Goal: Task Accomplishment & Management: Manage account settings

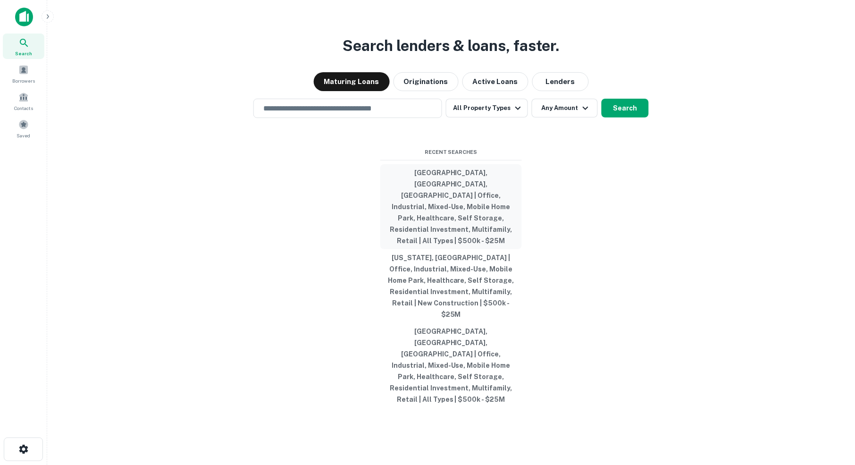
click at [456, 205] on button "[GEOGRAPHIC_DATA], [GEOGRAPHIC_DATA], [GEOGRAPHIC_DATA] | Office, Industrial, M…" at bounding box center [451, 206] width 142 height 85
type input "**********"
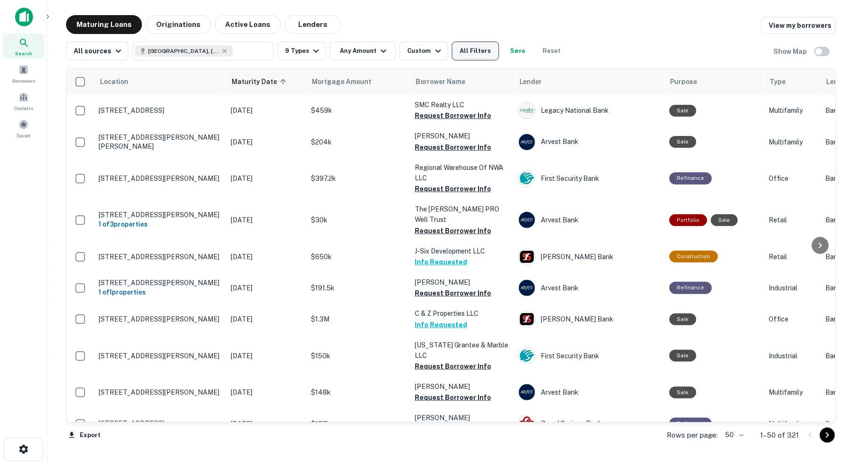
click at [477, 53] on button "All Filters" at bounding box center [475, 51] width 47 height 19
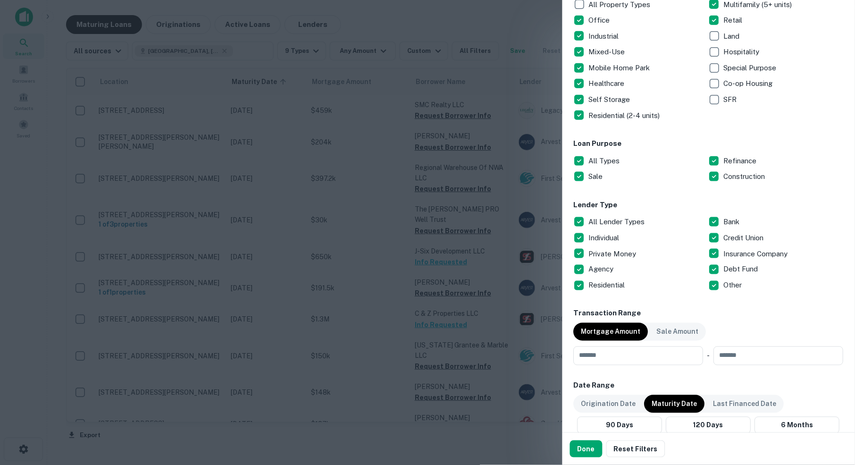
scroll to position [196, 0]
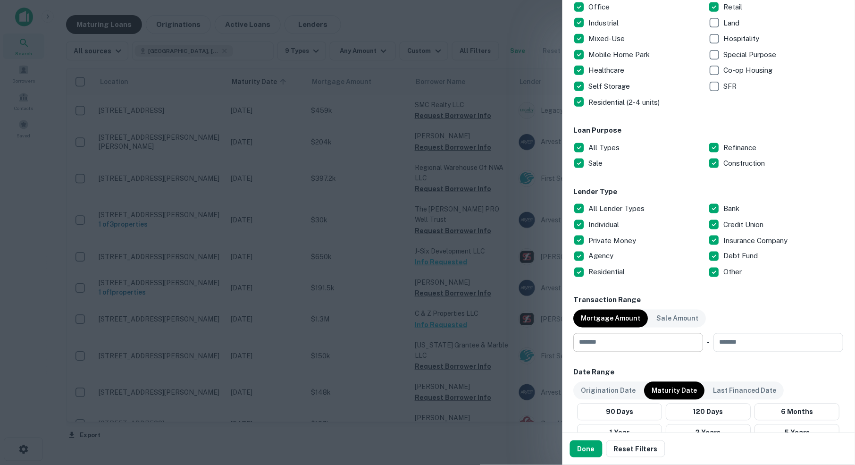
click at [604, 342] on input "number" at bounding box center [635, 342] width 123 height 19
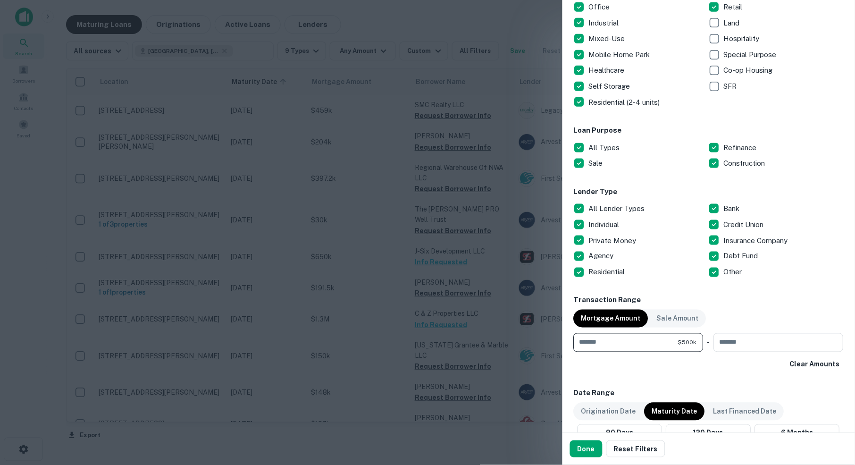
type input "******"
type input "********"
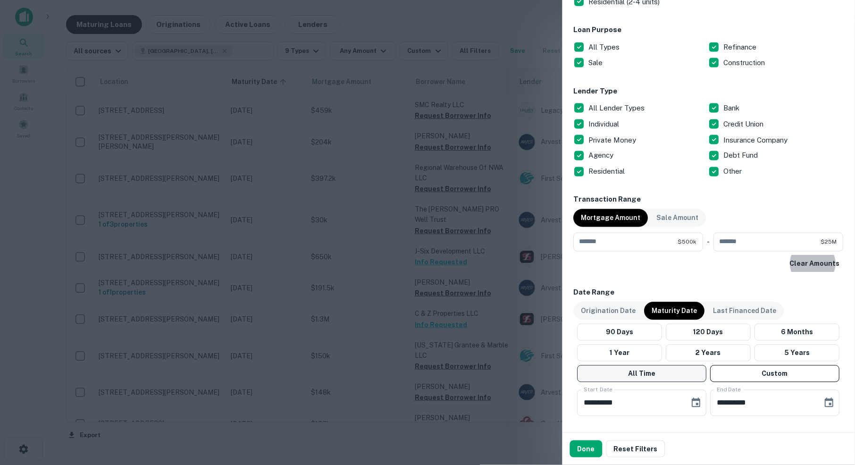
scroll to position [297, 0]
click at [698, 398] on icon "Choose date, selected date is Oct 1, 2025" at bounding box center [696, 402] width 11 height 11
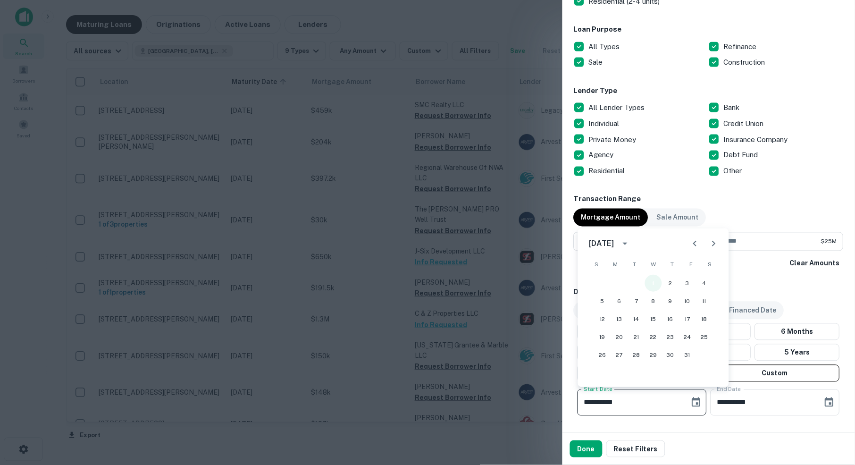
click at [656, 282] on button "1" at bounding box center [653, 283] width 17 height 17
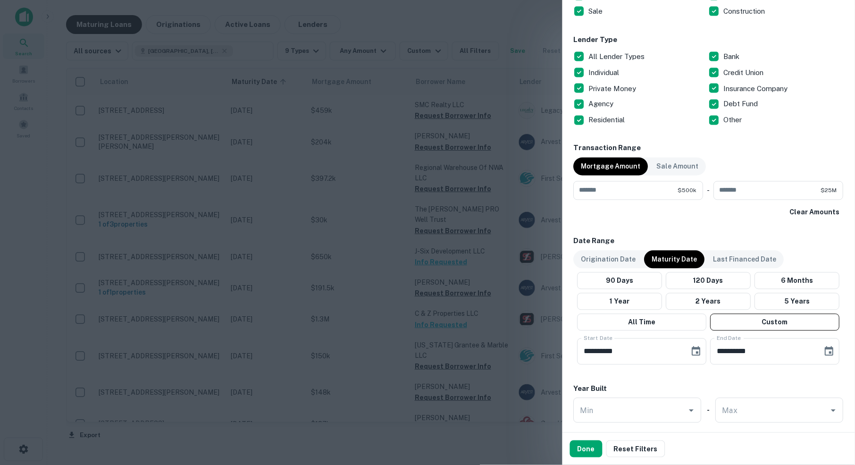
scroll to position [350, 0]
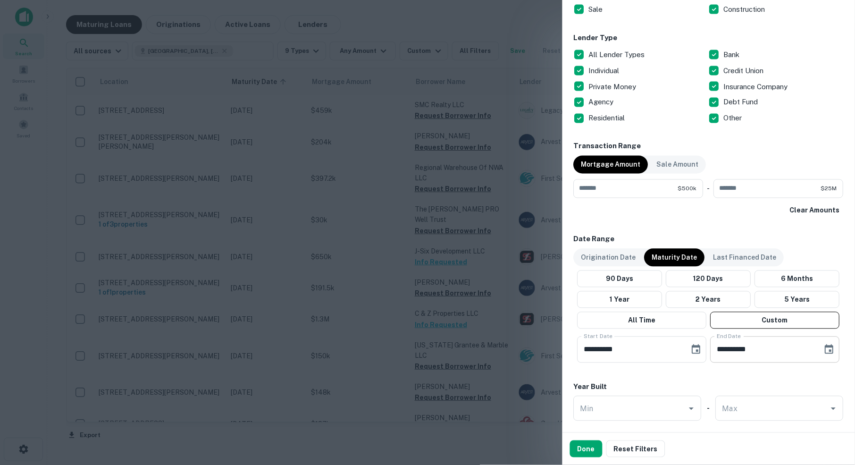
click at [829, 348] on icon "Choose date, selected date is Apr 30, 2026" at bounding box center [829, 349] width 11 height 11
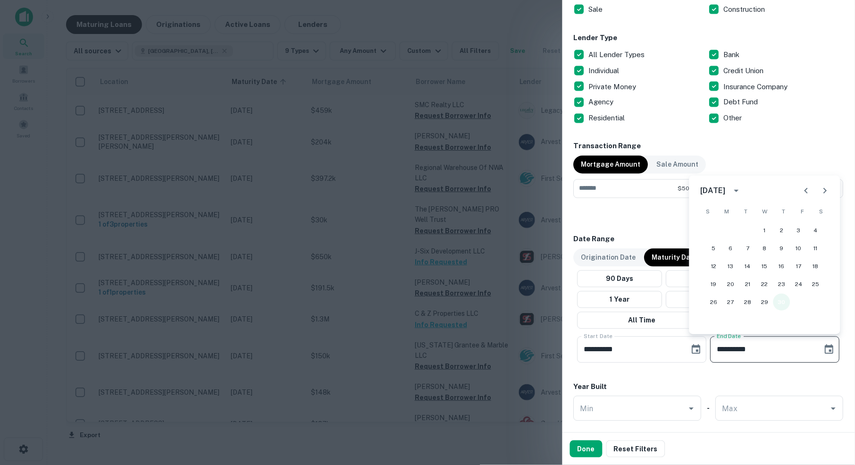
click at [785, 302] on button "30" at bounding box center [782, 302] width 17 height 17
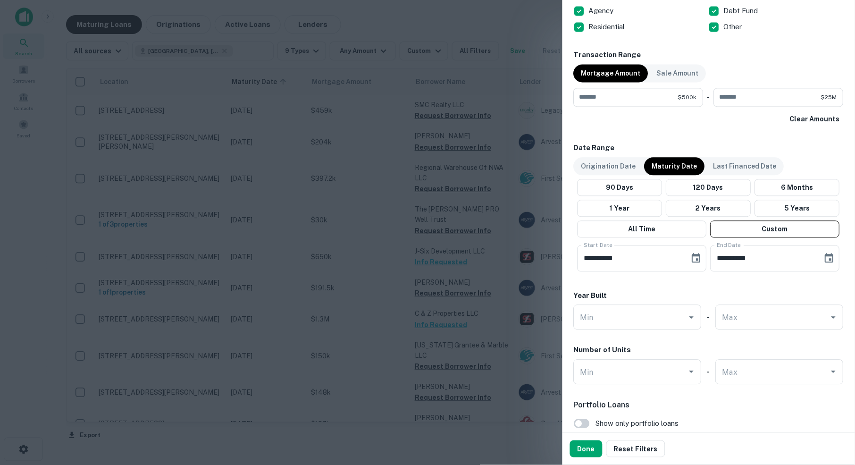
scroll to position [446, 0]
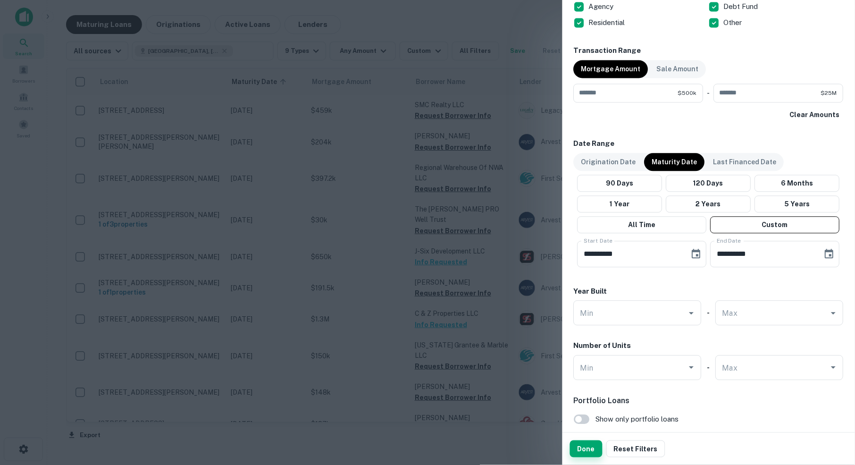
click at [591, 447] on button "Done" at bounding box center [586, 448] width 33 height 17
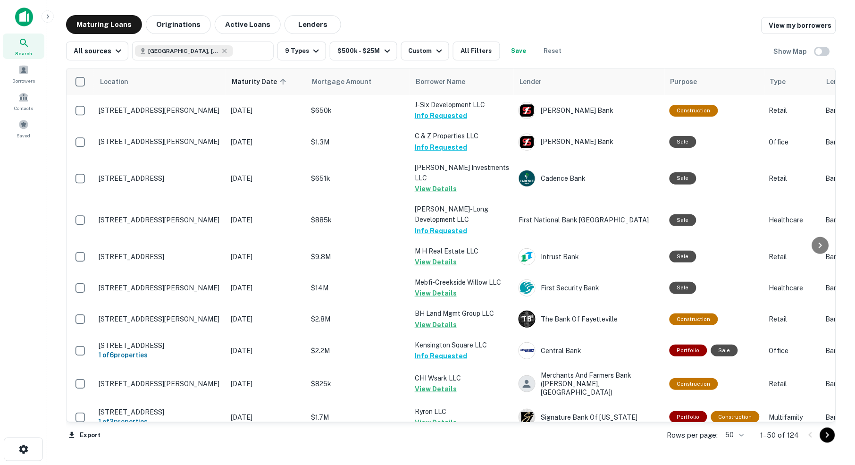
click at [738, 434] on body "Search Borrowers Contacts Saved Maturing Loans Originations Active Loans Lender…" at bounding box center [427, 232] width 855 height 465
click at [734, 443] on li "100" at bounding box center [731, 446] width 27 height 17
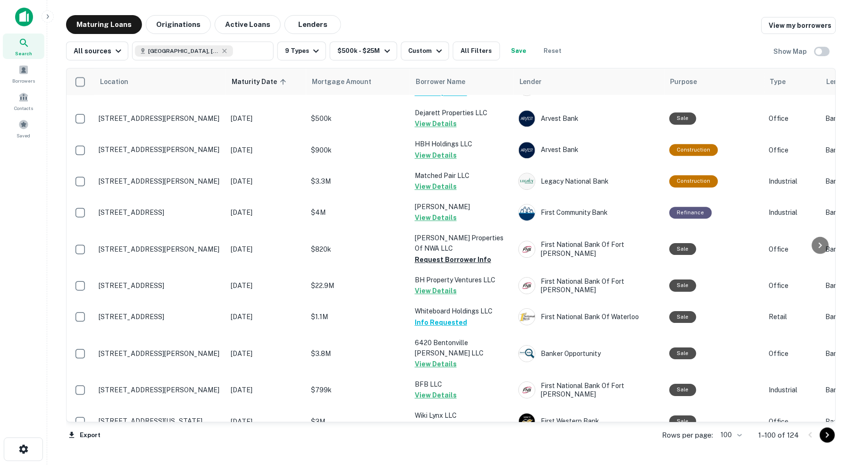
scroll to position [625, 0]
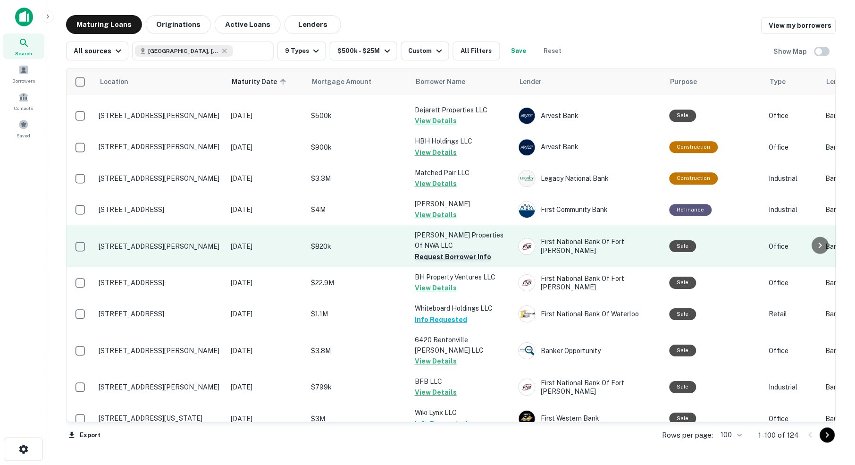
click at [448, 251] on button "Request Borrower Info" at bounding box center [453, 256] width 76 height 11
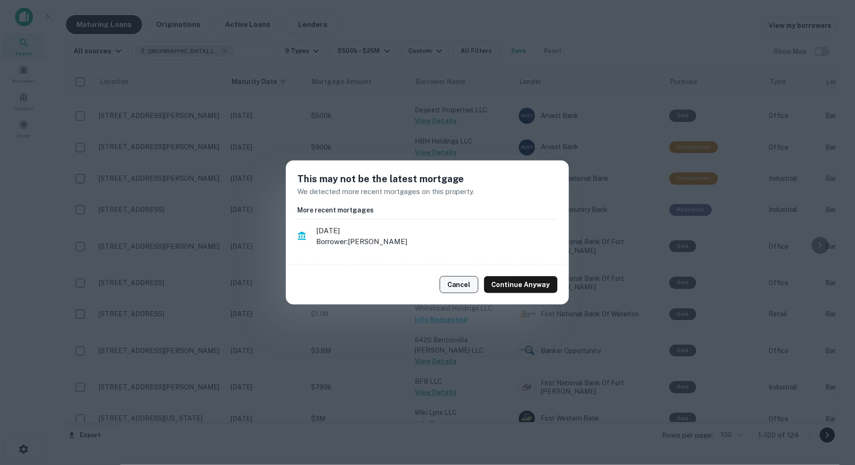
click at [462, 282] on button "Cancel" at bounding box center [459, 284] width 39 height 17
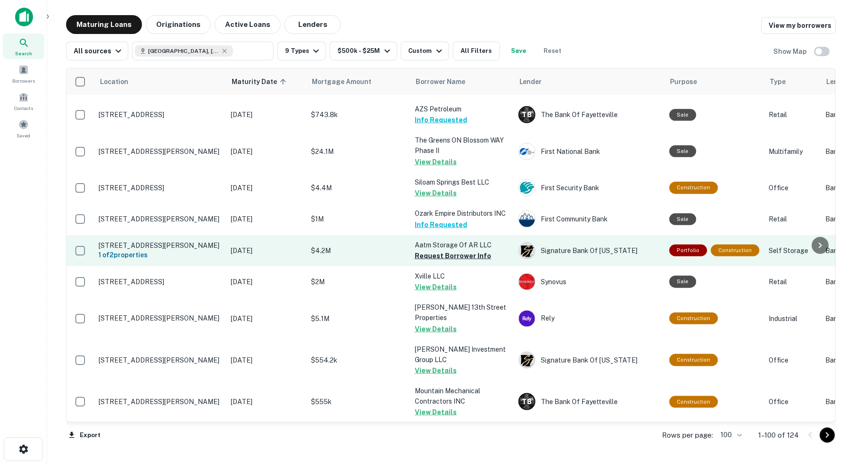
scroll to position [995, 0]
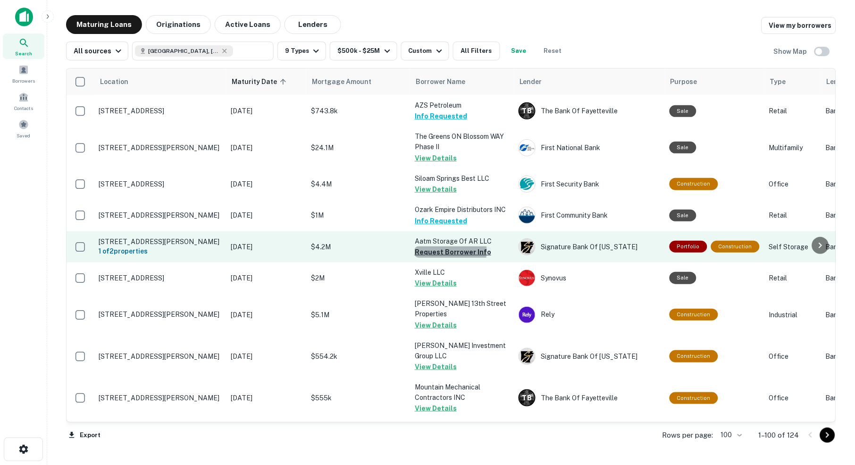
click at [449, 246] on button "Request Borrower Info" at bounding box center [453, 251] width 76 height 11
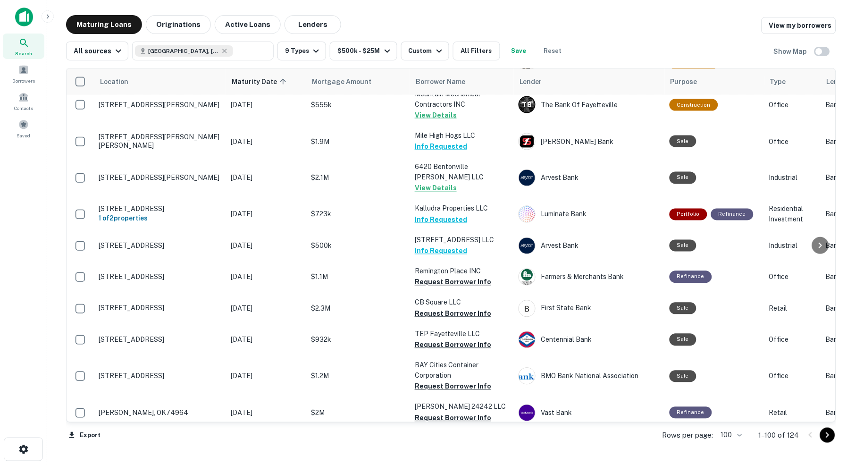
scroll to position [1290, 0]
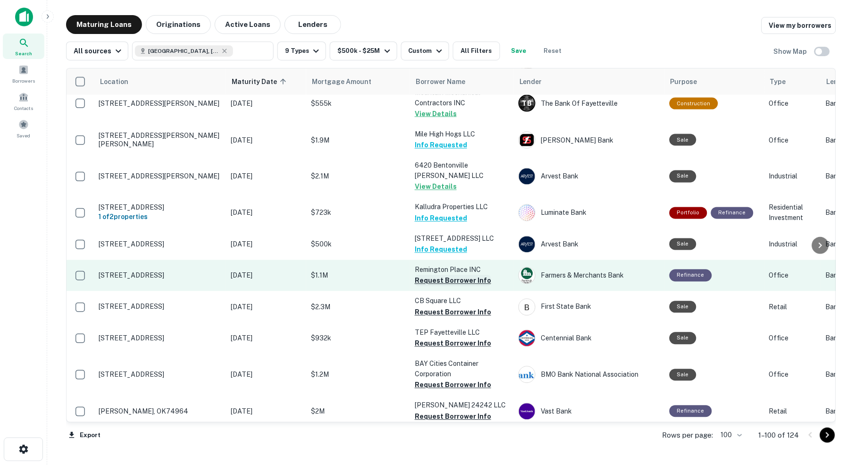
click at [443, 275] on button "Request Borrower Info" at bounding box center [453, 280] width 76 height 11
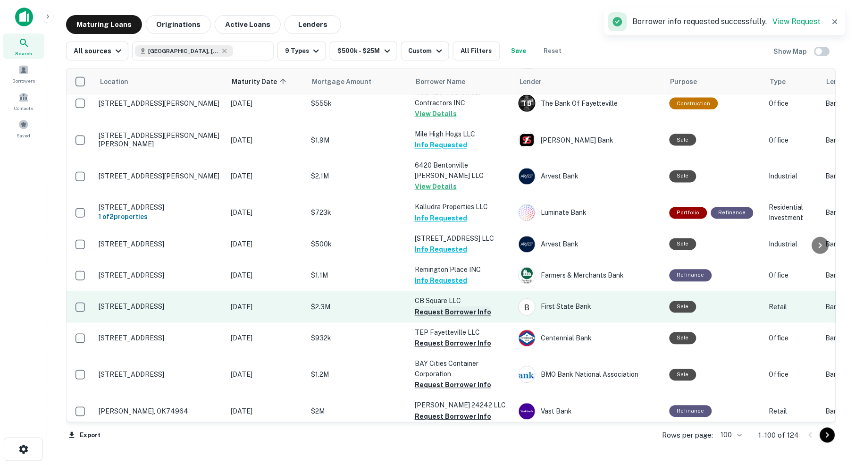
click at [441, 307] on button "Request Borrower Info" at bounding box center [453, 312] width 76 height 11
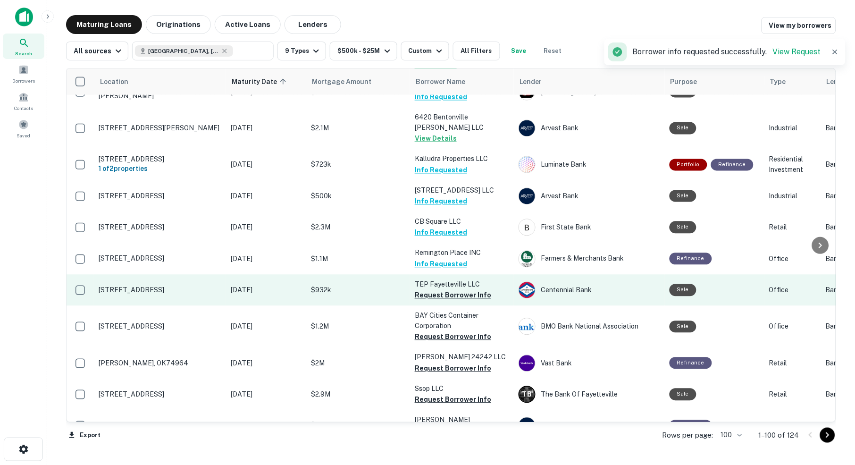
scroll to position [1340, 0]
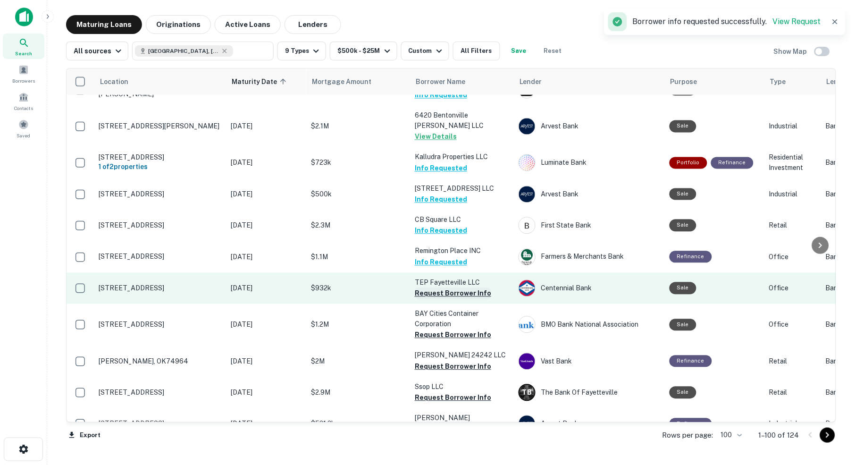
click at [464, 288] on button "Request Borrower Info" at bounding box center [453, 293] width 76 height 11
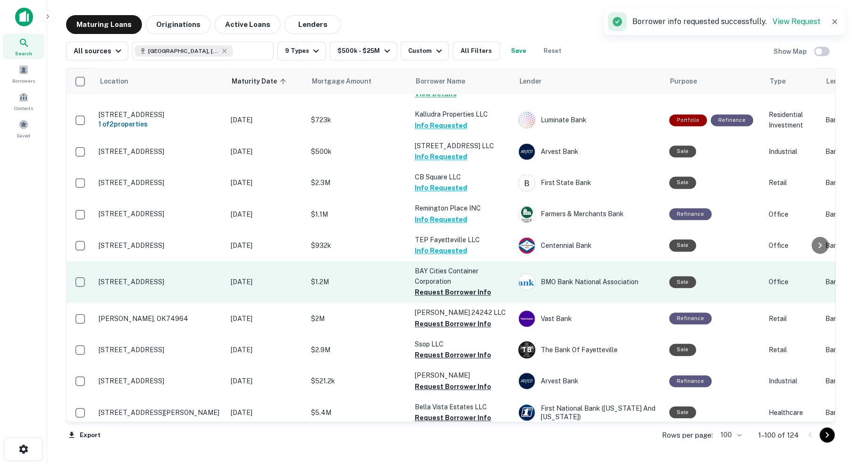
scroll to position [1385, 0]
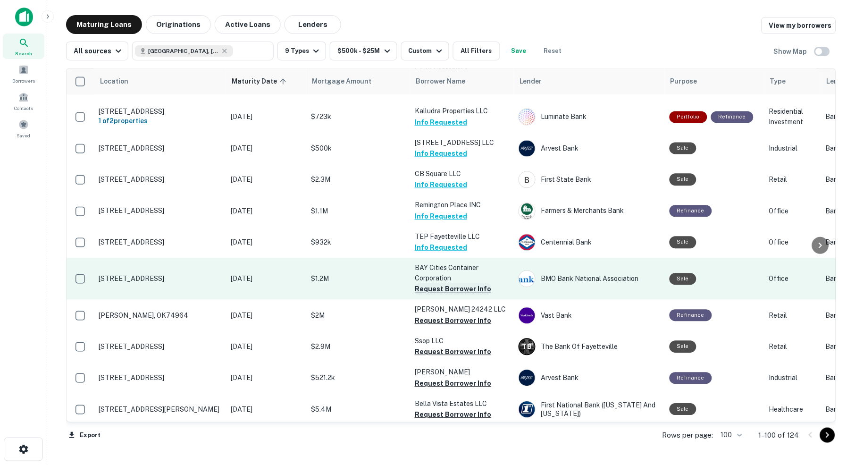
click at [466, 284] on button "Request Borrower Info" at bounding box center [453, 289] width 76 height 11
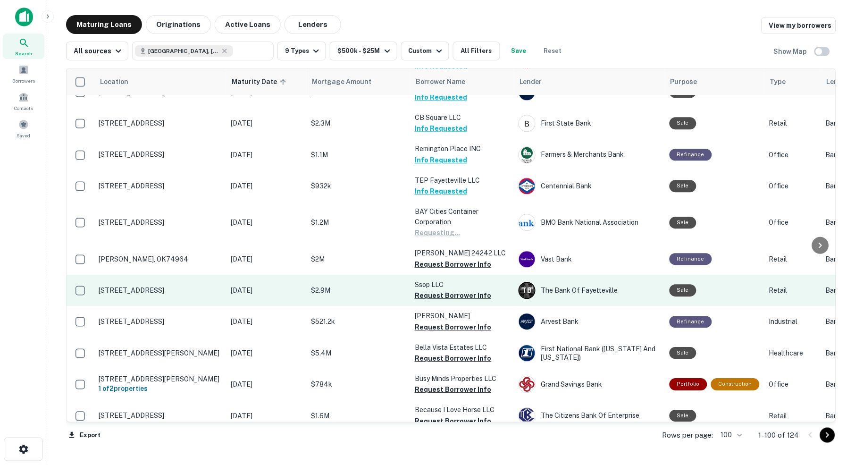
scroll to position [1445, 0]
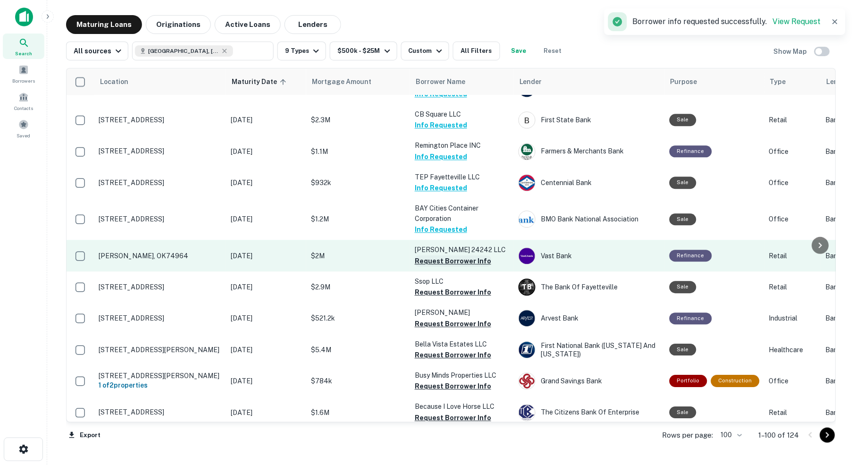
click at [456, 255] on button "Request Borrower Info" at bounding box center [453, 260] width 76 height 11
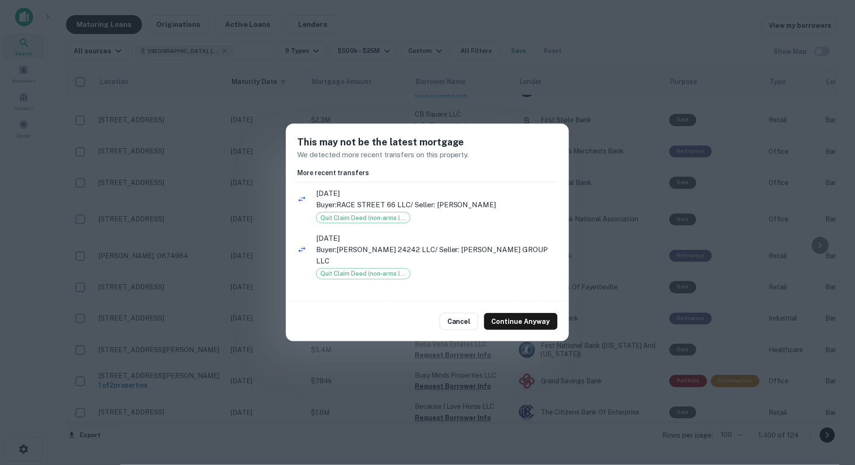
click at [465, 330] on div "Cancel Continue Anyway" at bounding box center [427, 322] width 283 height 40
click at [464, 322] on button "Cancel" at bounding box center [459, 321] width 39 height 17
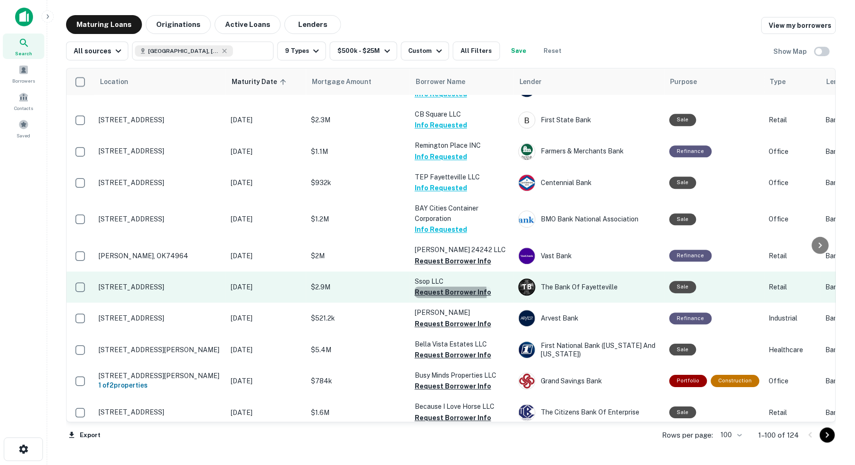
click at [436, 287] on button "Request Borrower Info" at bounding box center [453, 292] width 76 height 11
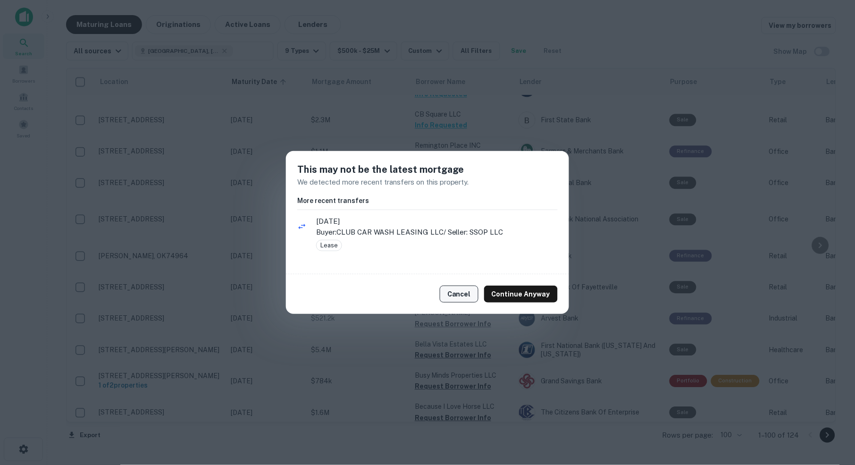
click at [470, 296] on button "Cancel" at bounding box center [459, 294] width 39 height 17
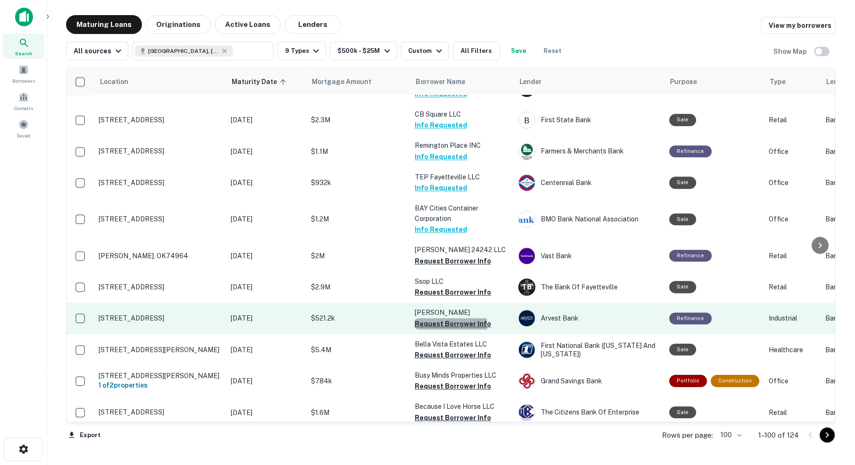
click at [441, 318] on button "Request Borrower Info" at bounding box center [453, 323] width 76 height 11
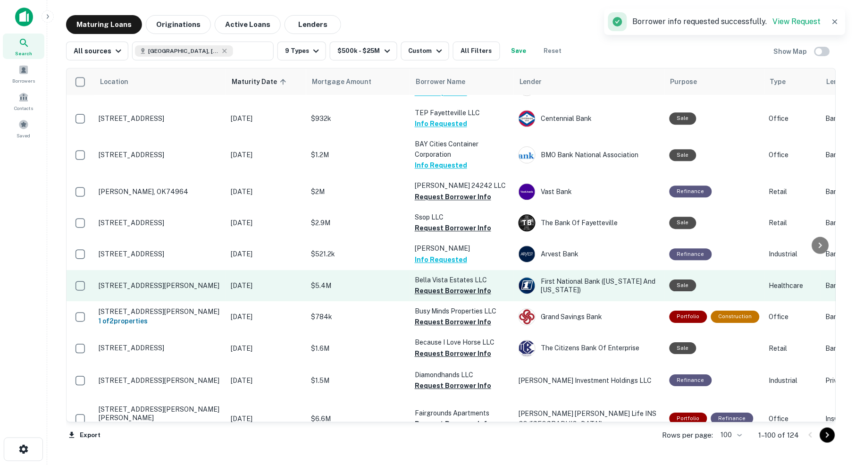
scroll to position [1512, 0]
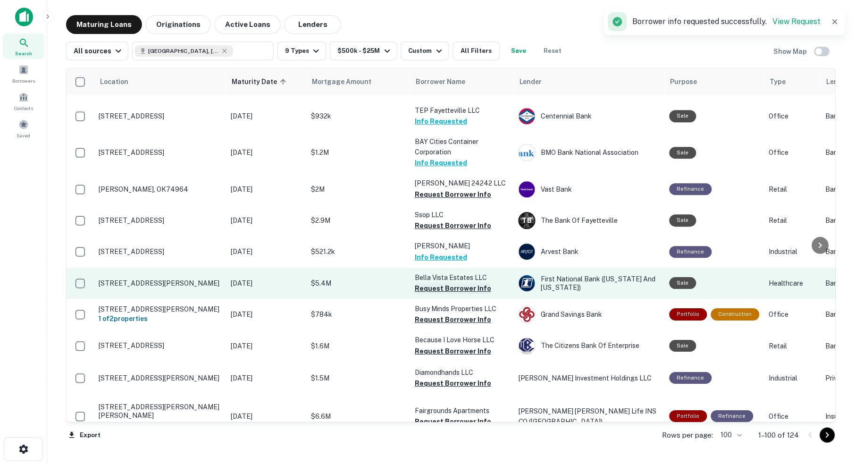
click at [464, 283] on button "Request Borrower Info" at bounding box center [453, 288] width 76 height 11
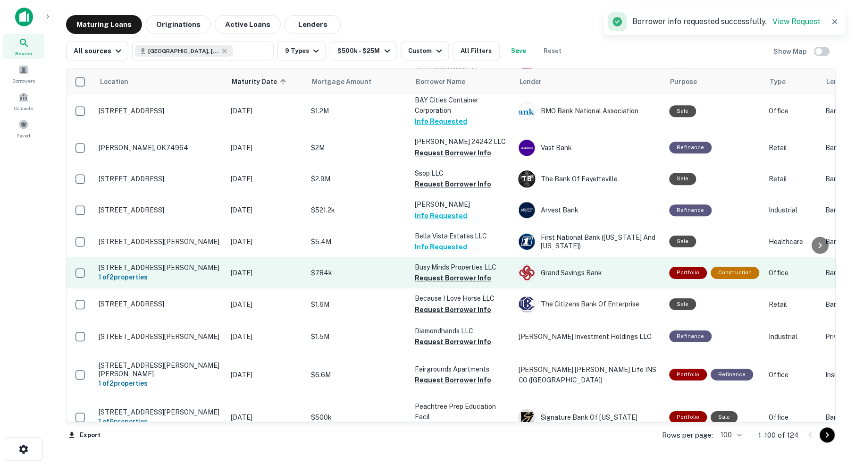
scroll to position [1556, 0]
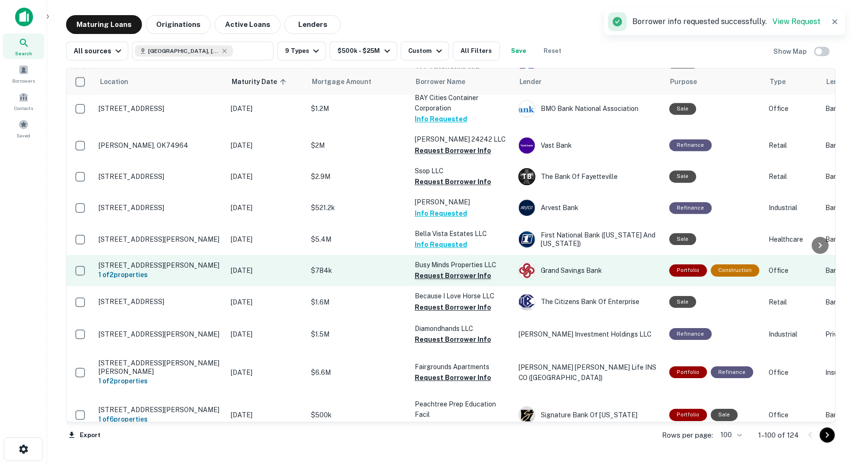
click at [458, 270] on button "Request Borrower Info" at bounding box center [453, 275] width 76 height 11
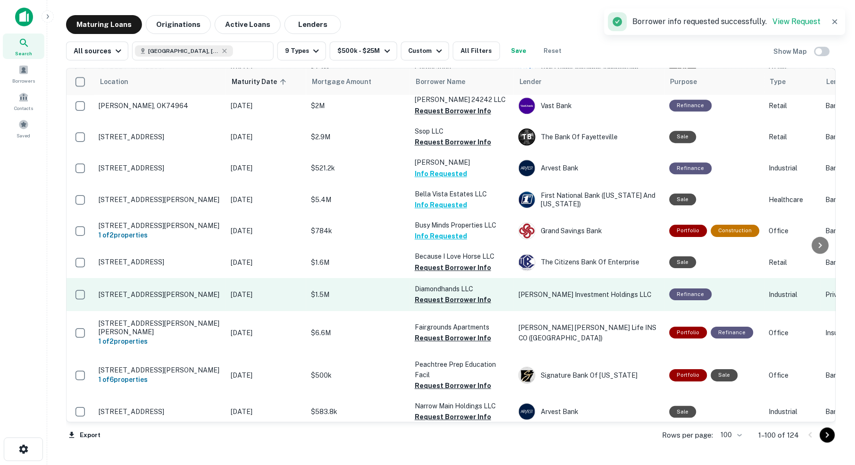
scroll to position [1597, 0]
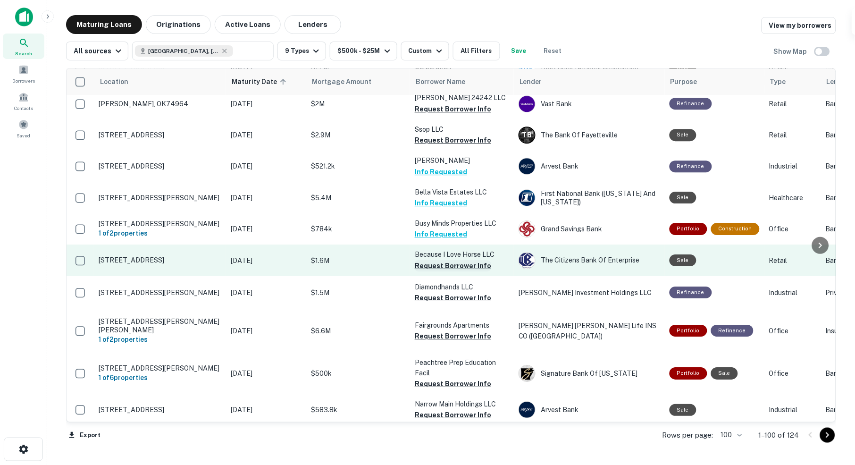
click at [462, 260] on button "Request Borrower Info" at bounding box center [453, 265] width 76 height 11
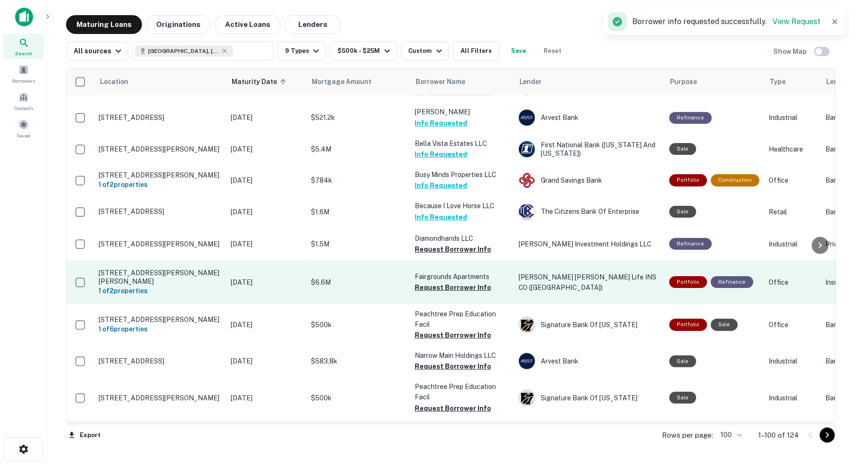
scroll to position [1646, 0]
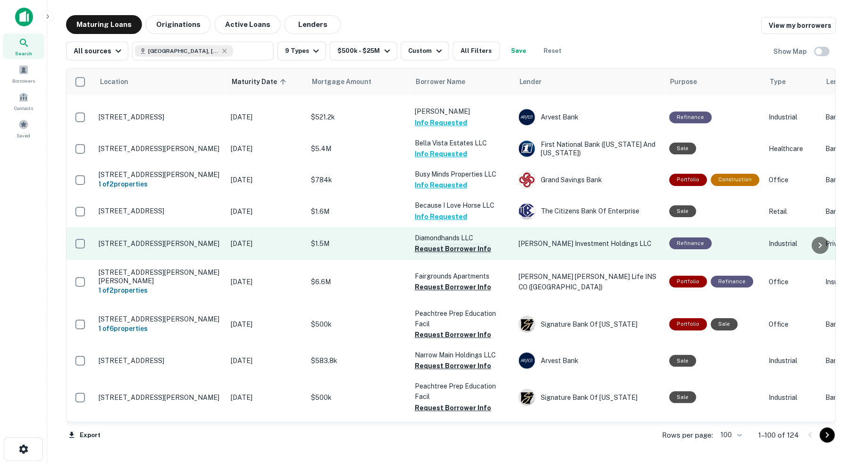
click at [464, 243] on button "Request Borrower Info" at bounding box center [453, 248] width 76 height 11
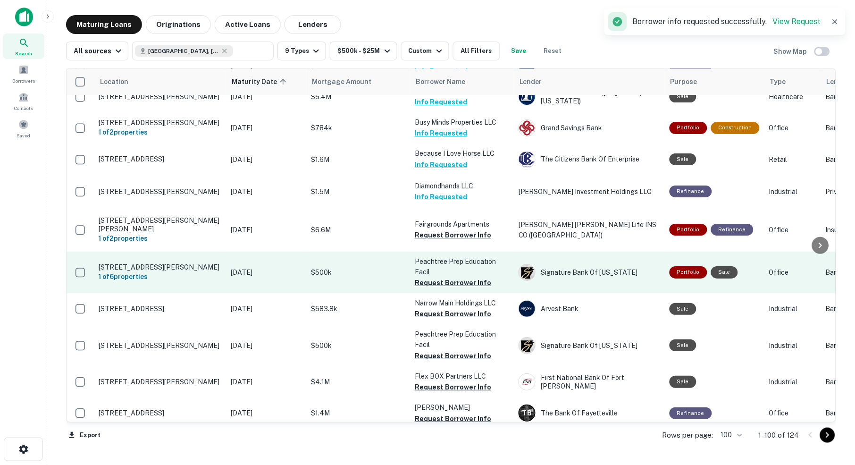
scroll to position [1700, 0]
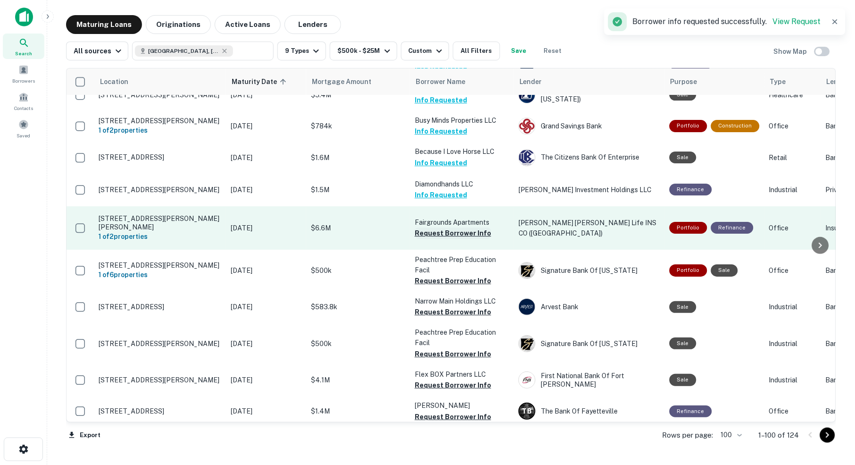
click at [458, 228] on button "Request Borrower Info" at bounding box center [453, 233] width 76 height 11
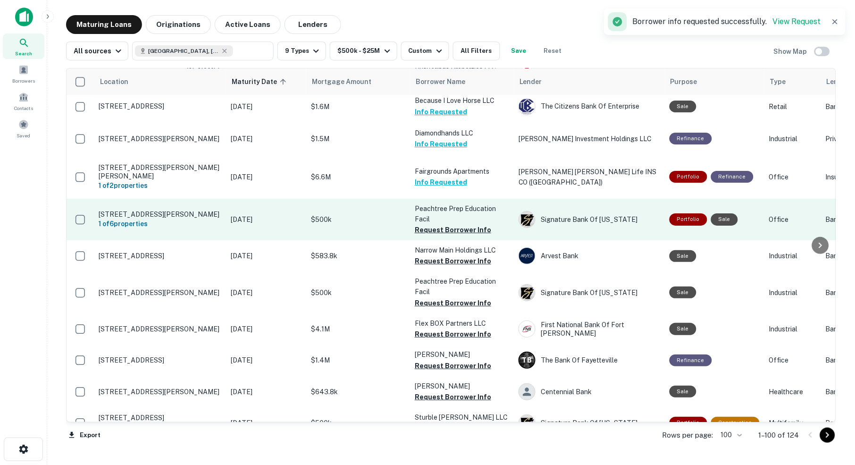
scroll to position [1752, 0]
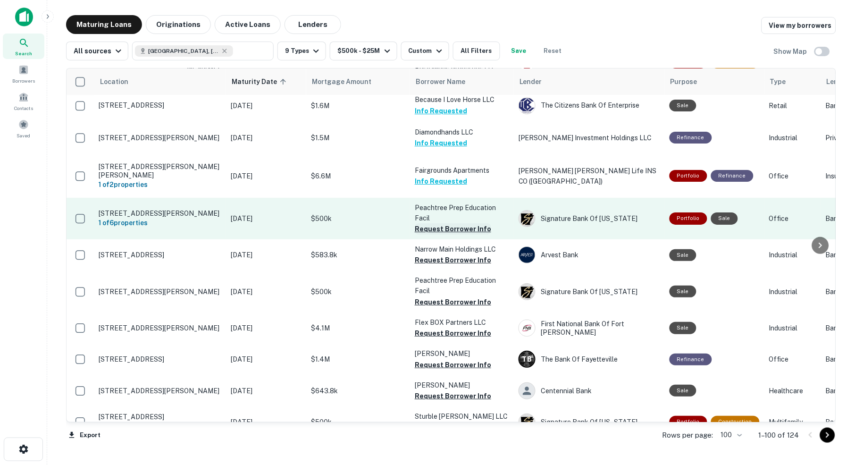
click at [471, 223] on button "Request Borrower Info" at bounding box center [453, 228] width 76 height 11
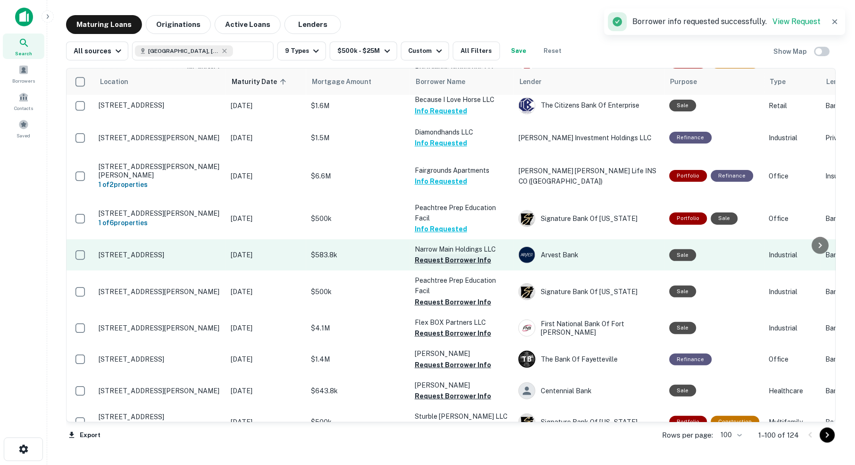
click at [442, 254] on button "Request Borrower Info" at bounding box center [453, 259] width 76 height 11
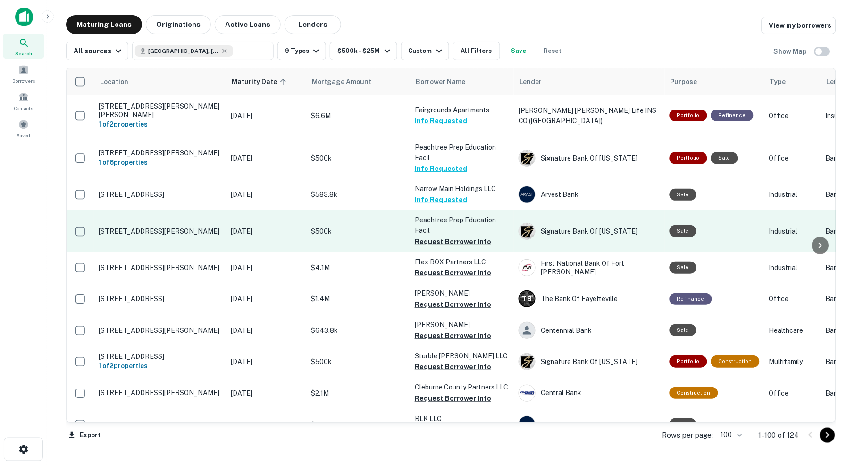
scroll to position [1816, 0]
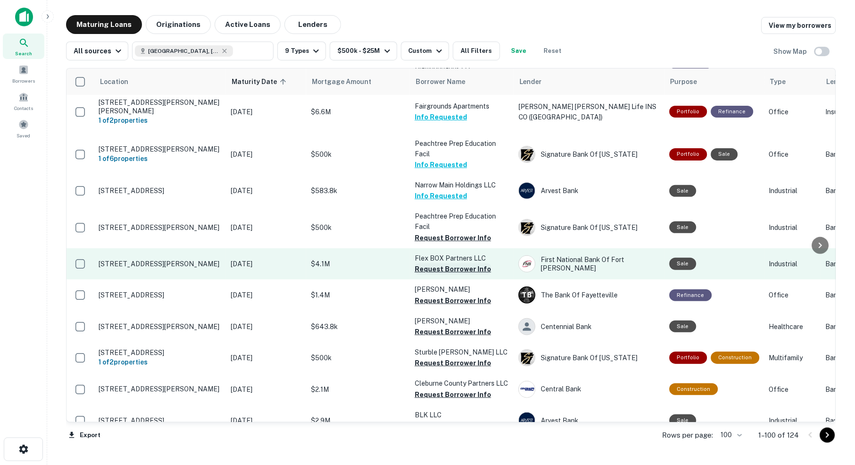
click at [454, 263] on button "Request Borrower Info" at bounding box center [453, 268] width 76 height 11
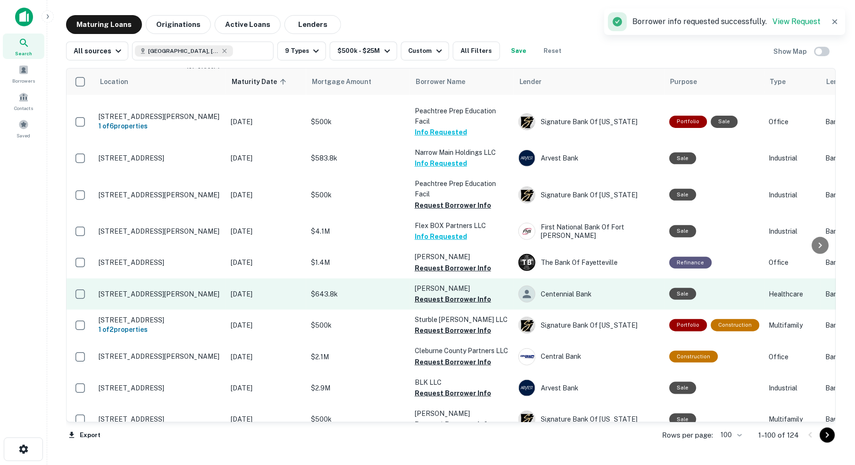
scroll to position [1852, 0]
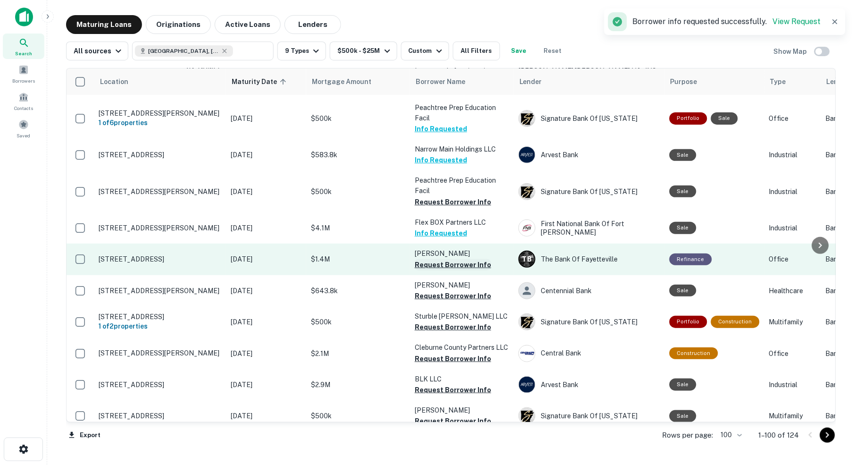
click at [456, 259] on button "Request Borrower Info" at bounding box center [453, 264] width 76 height 11
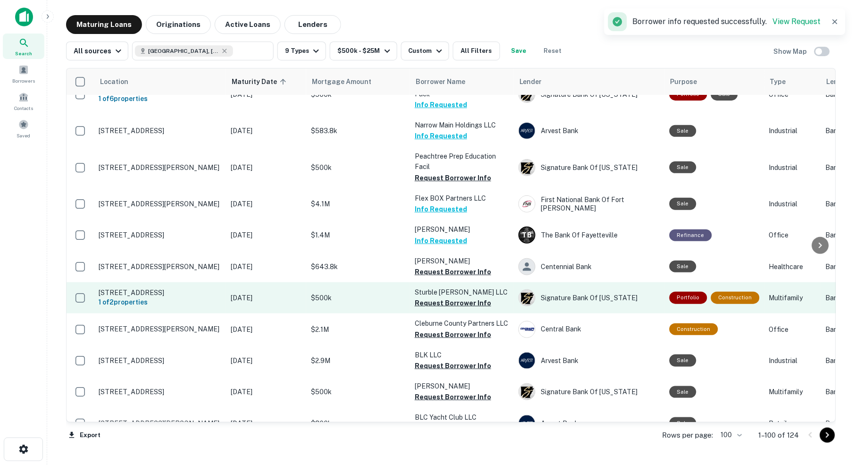
scroll to position [1879, 0]
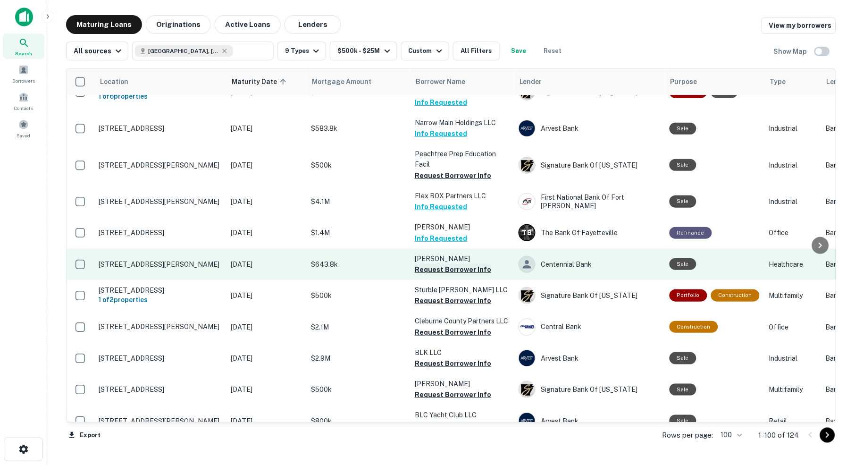
click at [459, 264] on button "Request Borrower Info" at bounding box center [453, 269] width 76 height 11
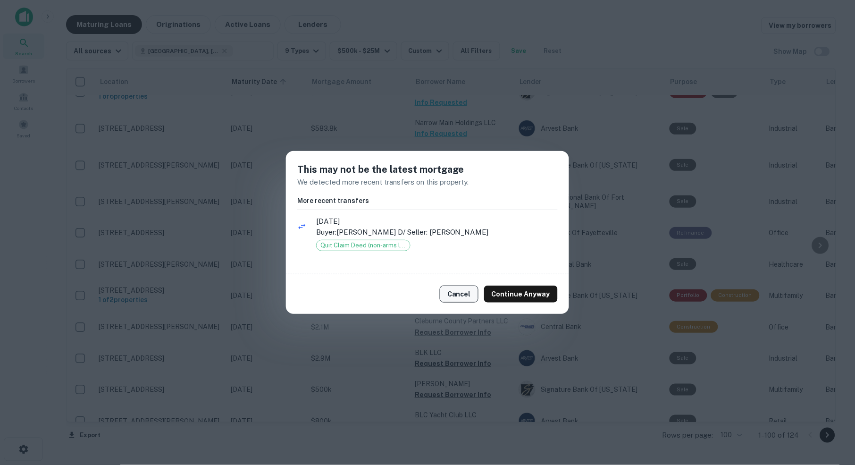
click at [461, 294] on button "Cancel" at bounding box center [459, 294] width 39 height 17
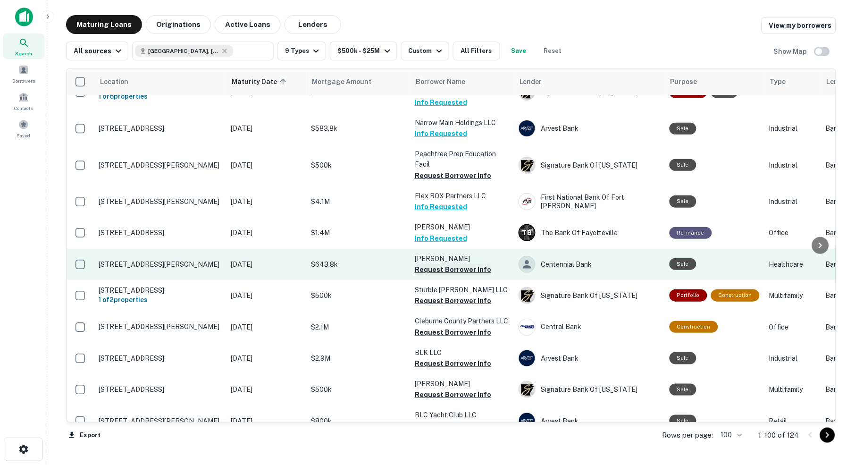
click at [450, 264] on button "Request Borrower Info" at bounding box center [453, 269] width 76 height 11
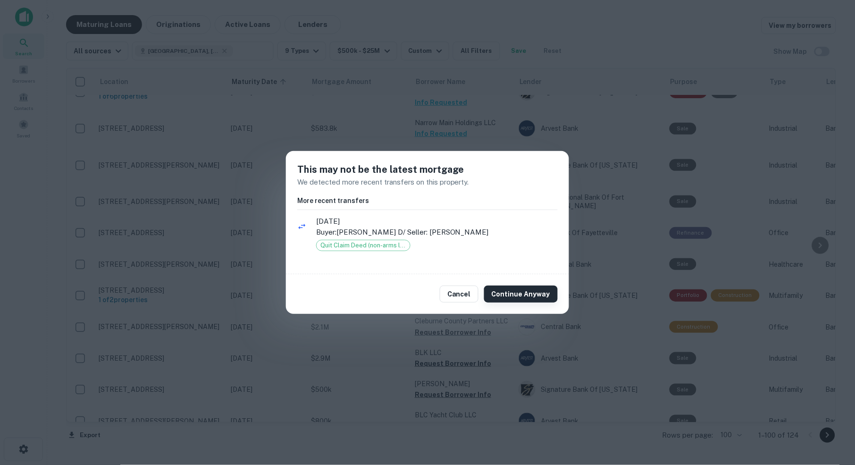
click at [523, 295] on button "Continue Anyway" at bounding box center [521, 294] width 74 height 17
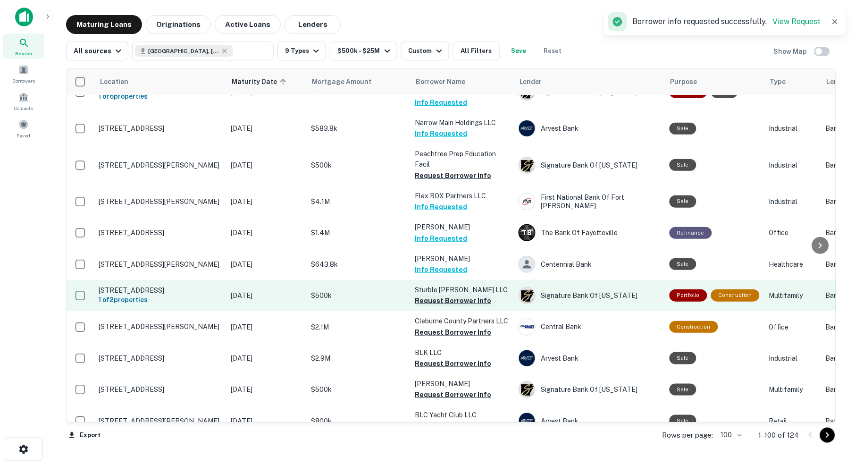
click at [458, 295] on button "Request Borrower Info" at bounding box center [453, 300] width 76 height 11
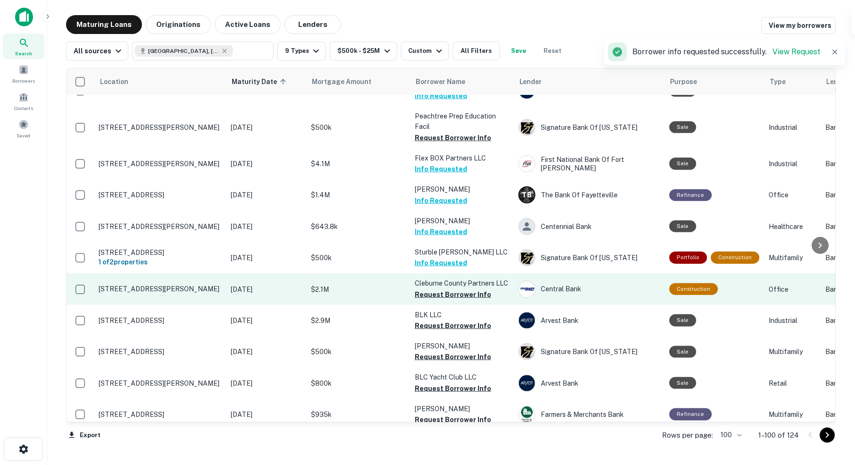
scroll to position [1918, 0]
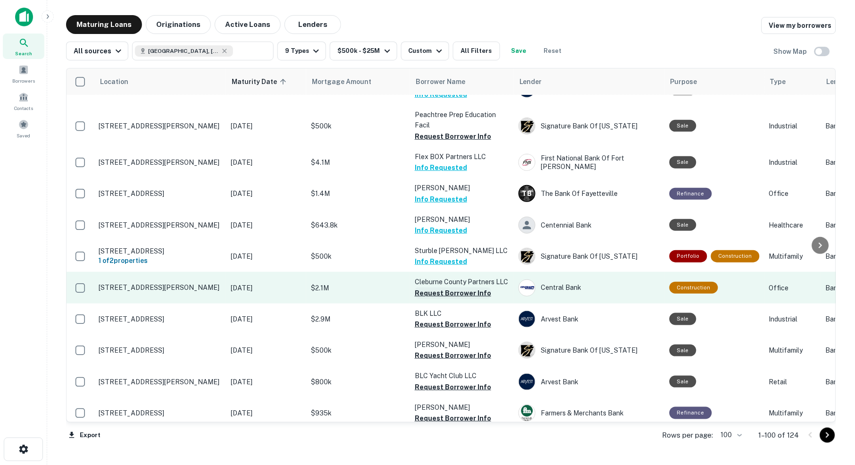
click at [453, 287] on button "Request Borrower Info" at bounding box center [453, 292] width 76 height 11
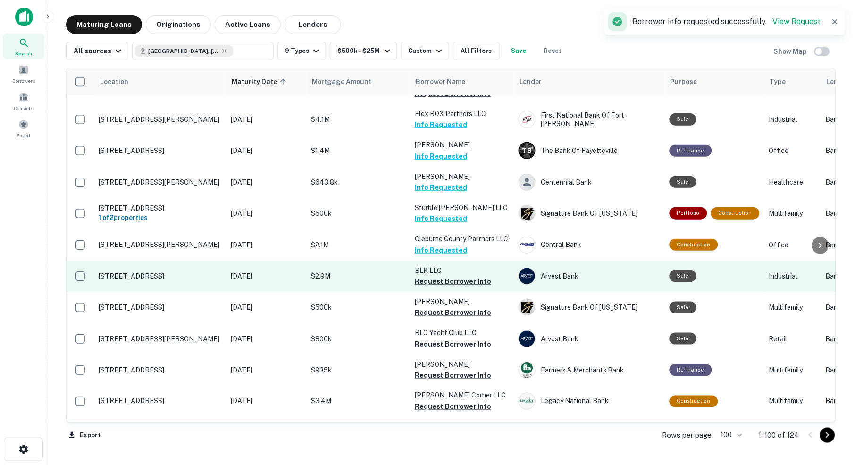
scroll to position [1968, 0]
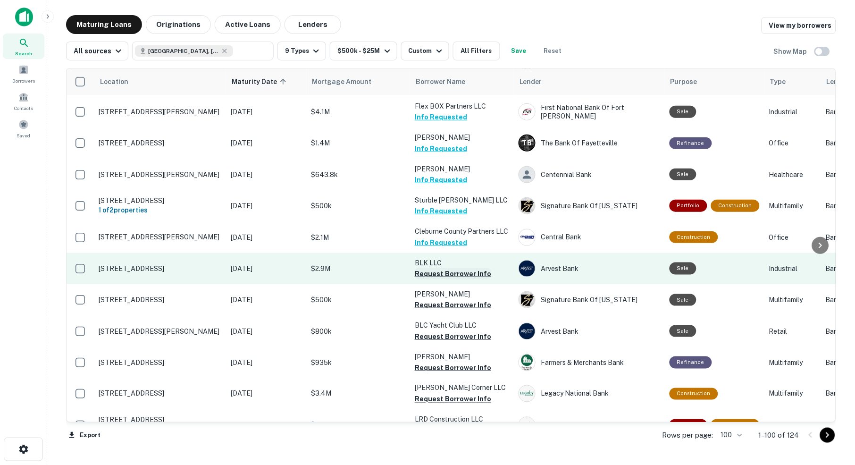
click at [466, 268] on button "Request Borrower Info" at bounding box center [453, 273] width 76 height 11
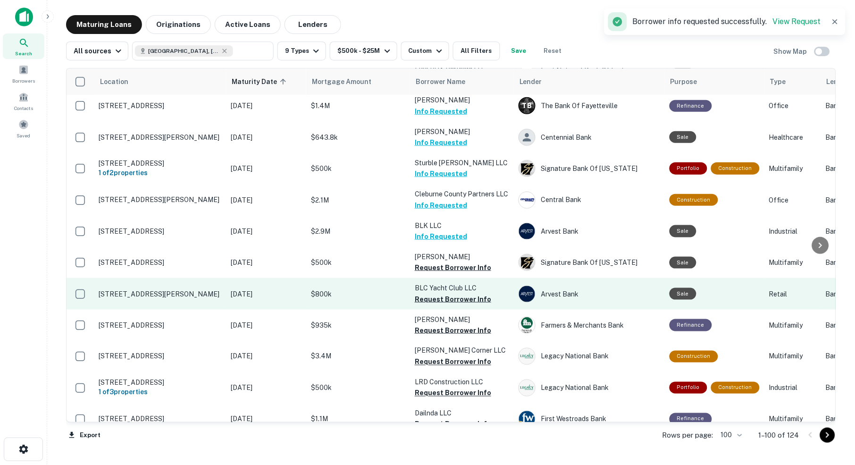
scroll to position [2006, 0]
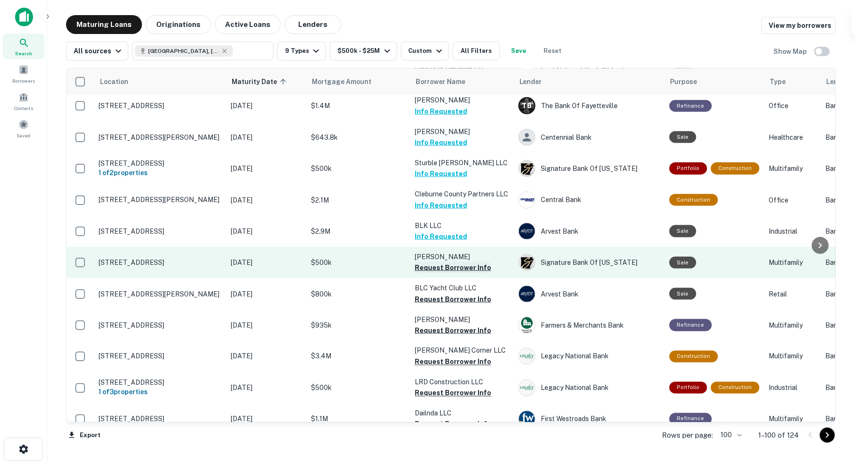
click at [464, 262] on button "Request Borrower Info" at bounding box center [453, 267] width 76 height 11
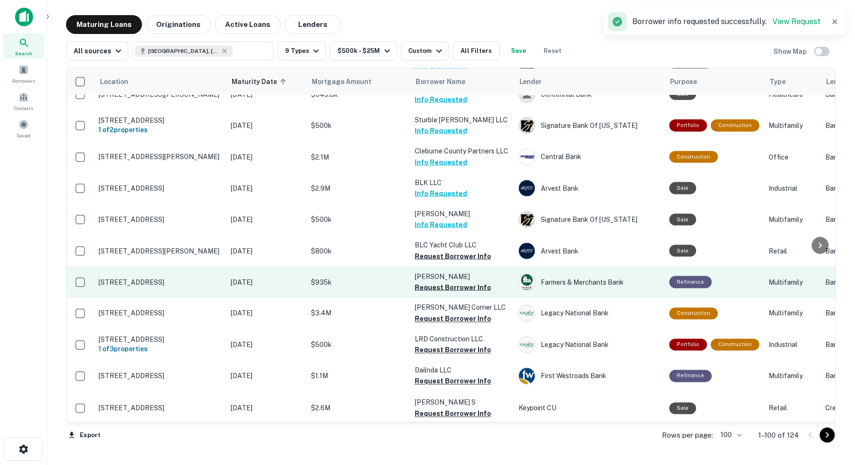
scroll to position [2051, 0]
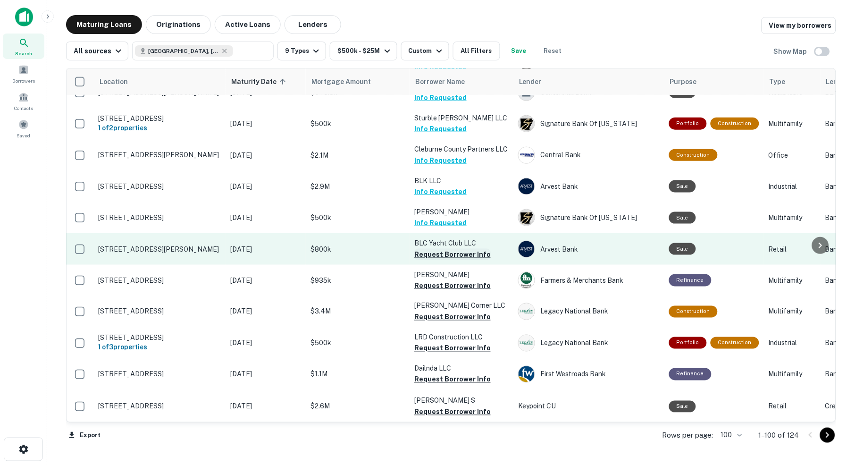
click at [444, 249] on button "Request Borrower Info" at bounding box center [452, 254] width 76 height 11
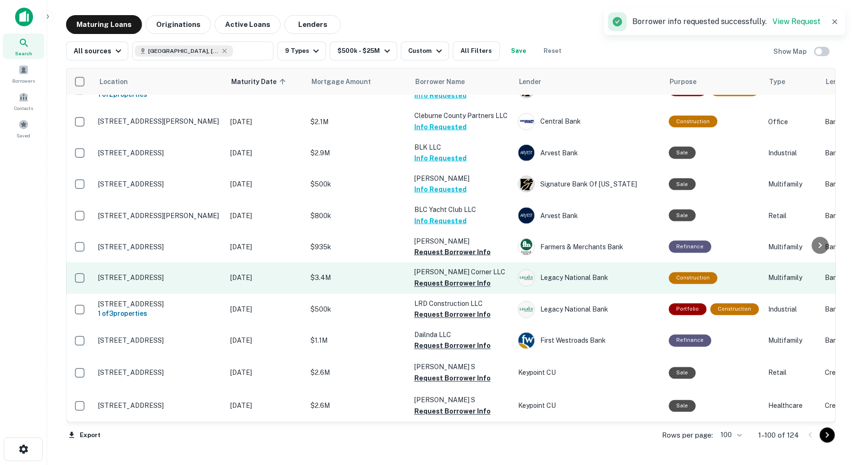
scroll to position [2086, 0]
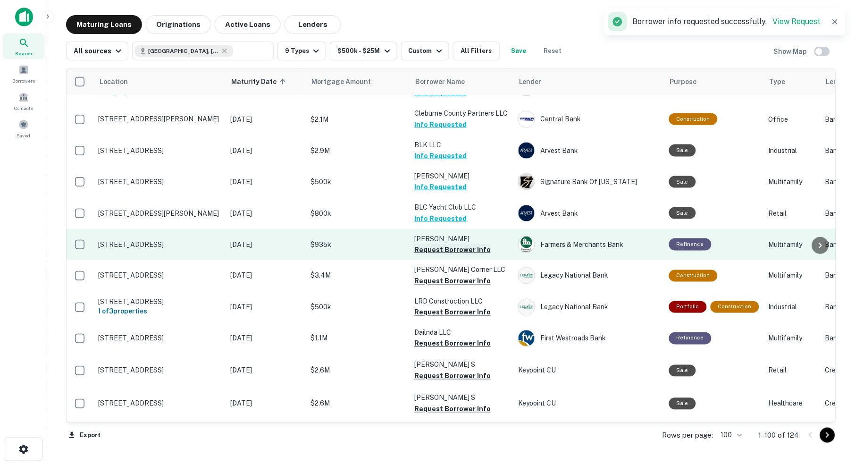
click at [455, 244] on button "Request Borrower Info" at bounding box center [452, 249] width 76 height 11
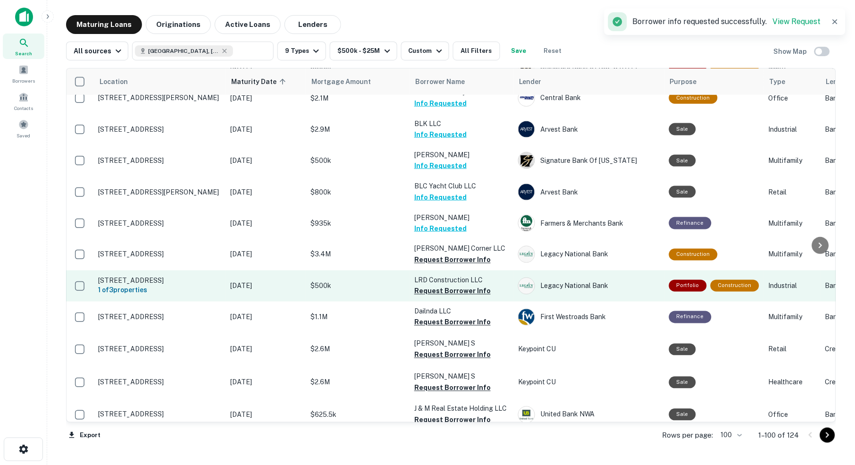
scroll to position [2112, 0]
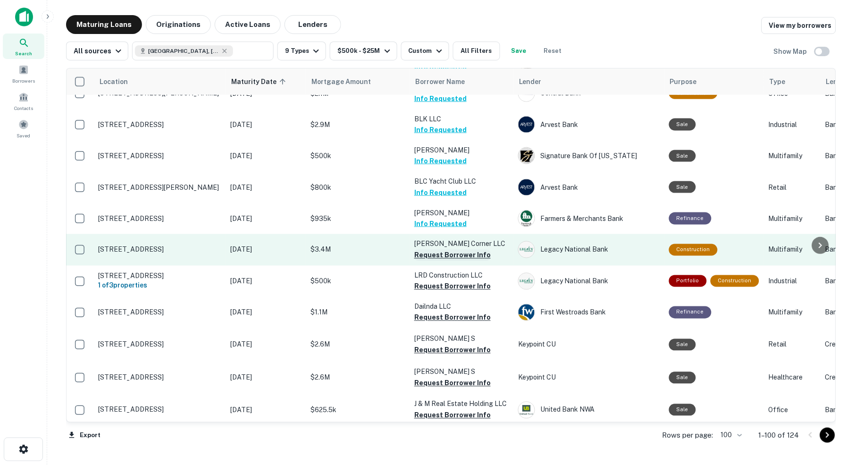
click at [455, 250] on button "Request Borrower Info" at bounding box center [452, 255] width 76 height 11
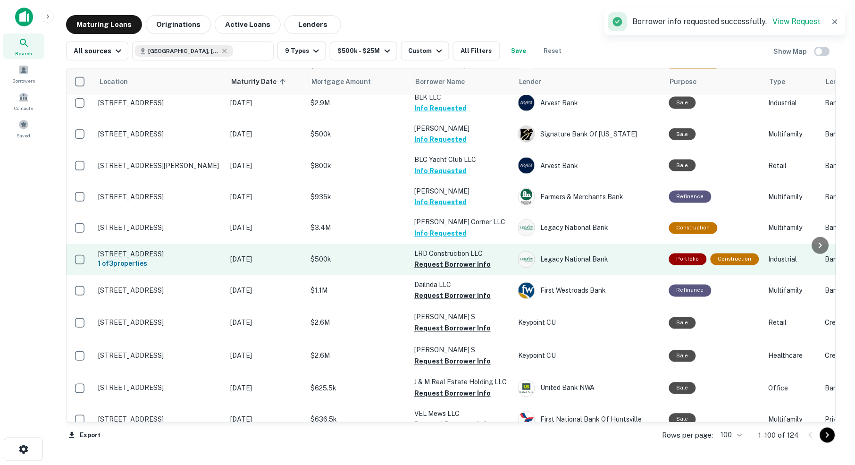
scroll to position [2138, 0]
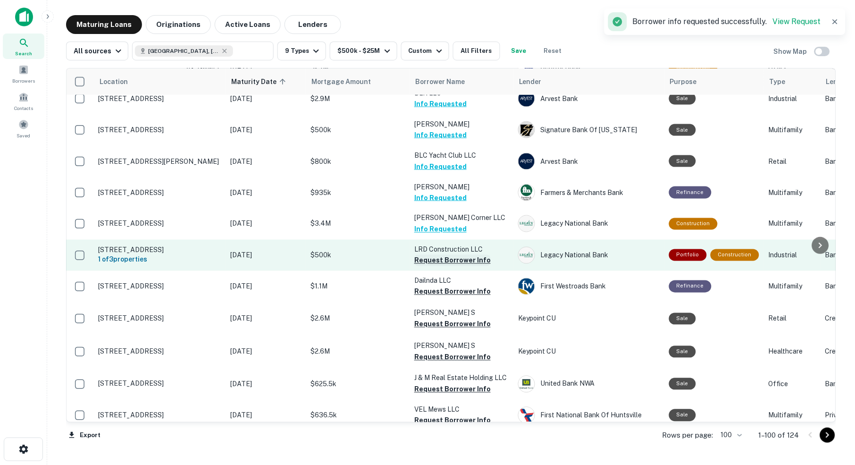
click at [467, 255] on button "Request Borrower Info" at bounding box center [452, 260] width 76 height 11
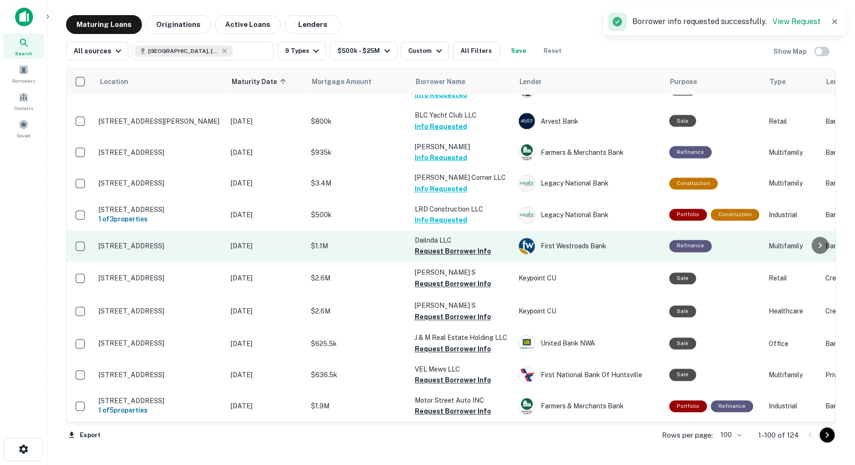
scroll to position [2181, 0]
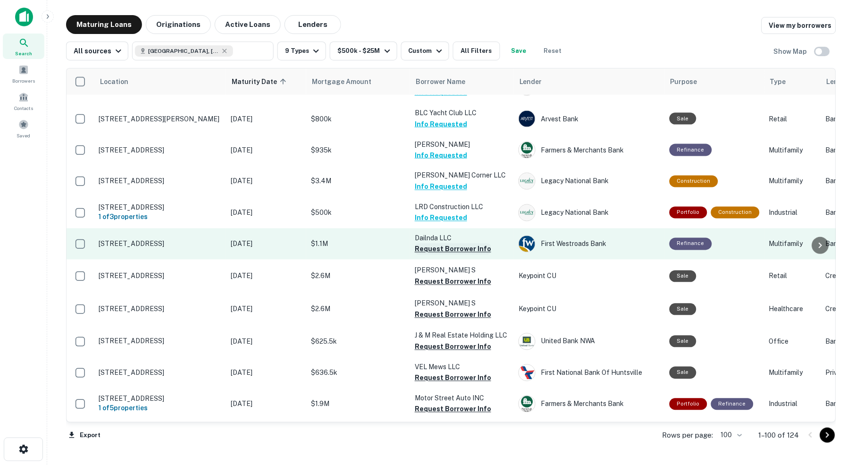
click at [448, 244] on button "Request Borrower Info" at bounding box center [453, 249] width 76 height 11
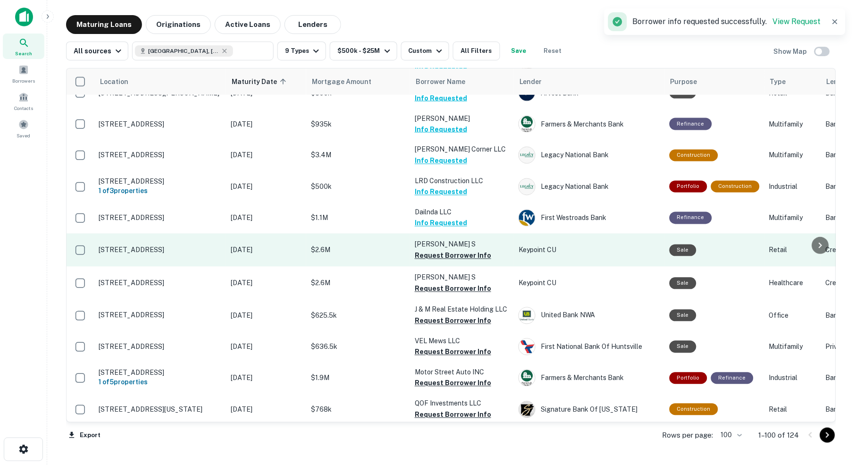
scroll to position [2212, 0]
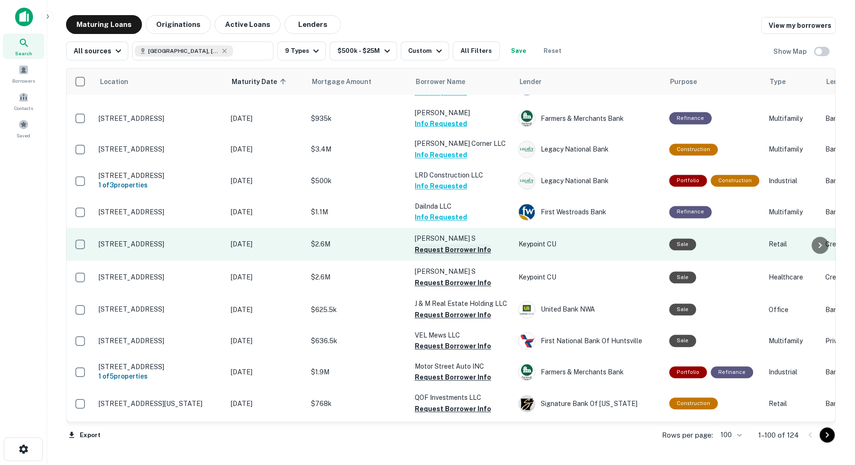
click at [464, 245] on button "Request Borrower Info" at bounding box center [453, 250] width 76 height 11
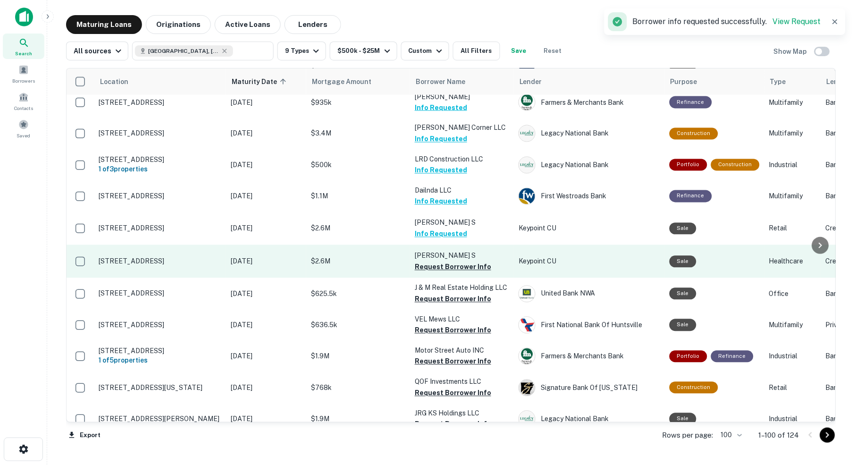
scroll to position [2235, 0]
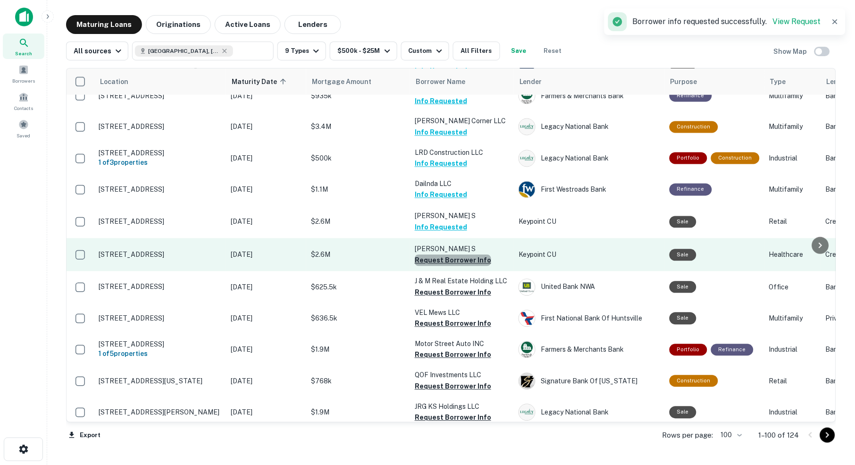
click at [457, 255] on button "Request Borrower Info" at bounding box center [453, 260] width 76 height 11
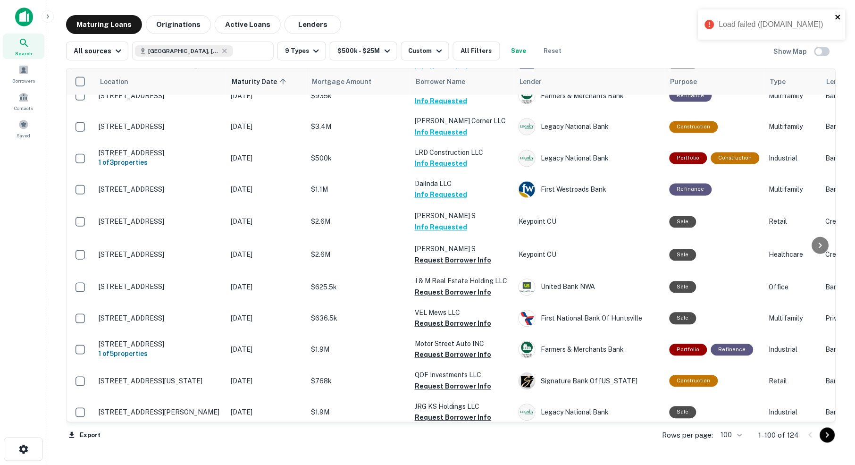
click at [840, 16] on icon "close" at bounding box center [838, 17] width 5 height 5
click at [25, 73] on span at bounding box center [23, 70] width 10 height 10
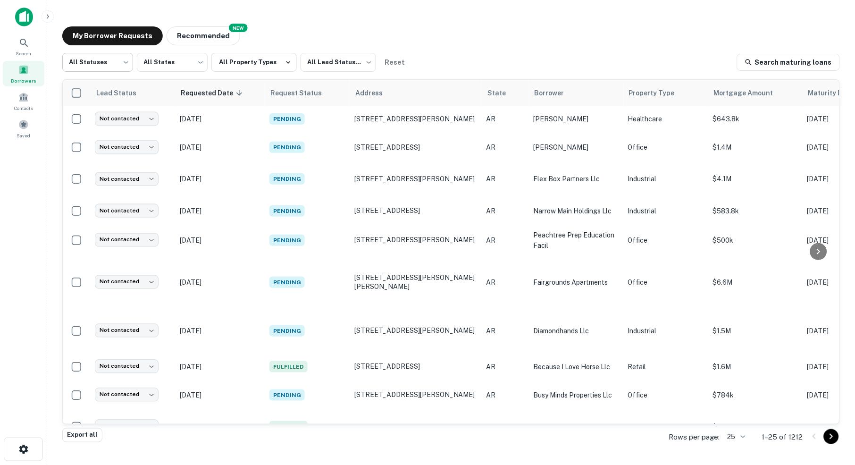
click at [124, 62] on body "Search Borrowers Contacts Saved My Borrower Requests NEW Recommended All Status…" at bounding box center [427, 232] width 855 height 465
click at [87, 120] on li "Fulfilled" at bounding box center [97, 121] width 71 height 17
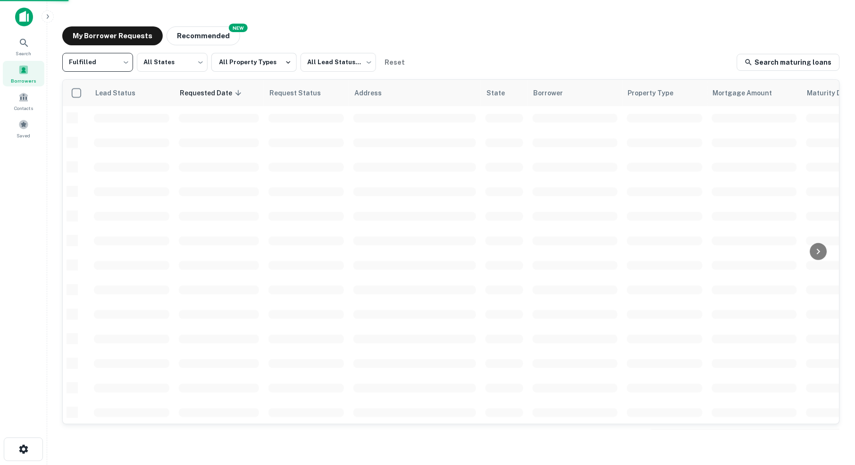
type input "*********"
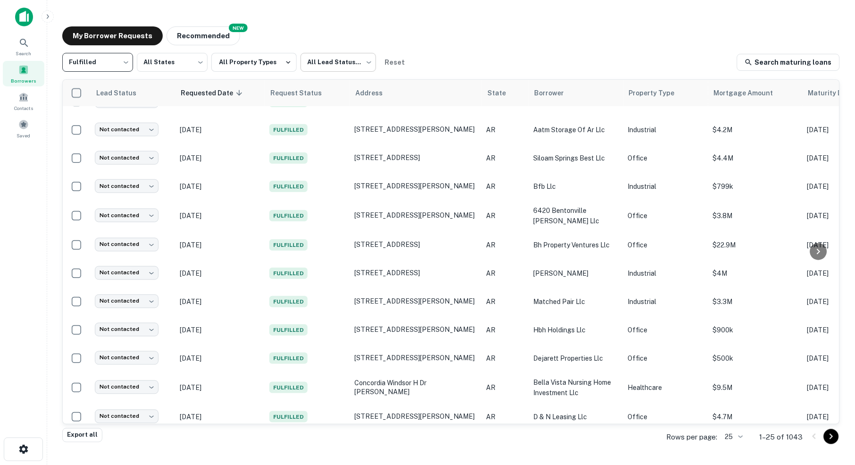
click at [373, 62] on body "Search Borrowers Contacts Saved My Borrower Requests NEW Recommended Fulfilled …" at bounding box center [427, 232] width 855 height 465
click at [356, 104] on li "Not contacted" at bounding box center [343, 104] width 78 height 17
type input "****"
click at [401, 63] on button "Reset" at bounding box center [395, 62] width 30 height 19
type input "***"
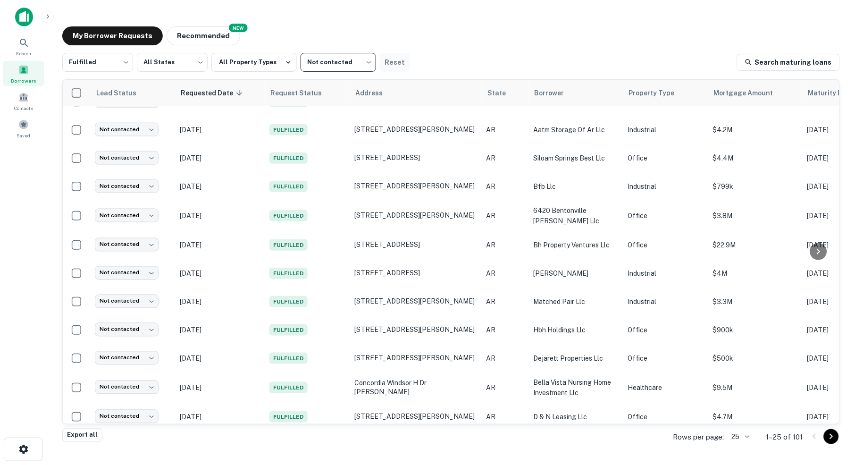
type input "***"
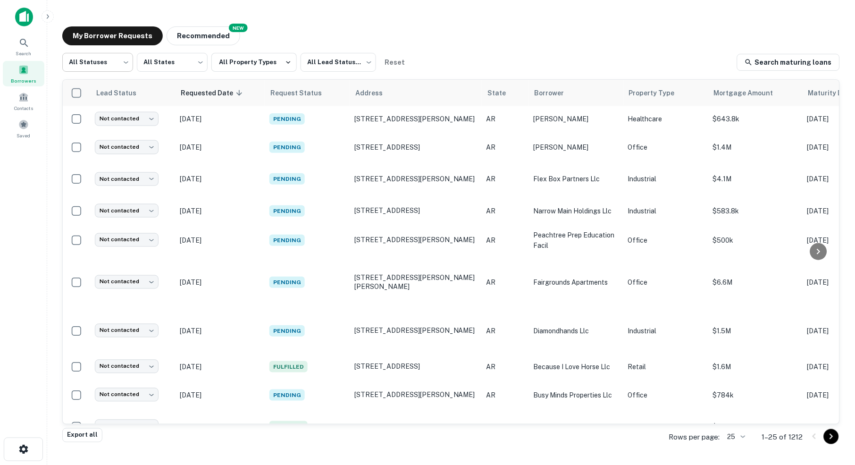
click at [125, 64] on body "Search Borrowers Contacts Saved My Borrower Requests NEW Recommended All Status…" at bounding box center [427, 232] width 855 height 465
click at [89, 105] on li "Processing" at bounding box center [97, 104] width 71 height 17
type input "**********"
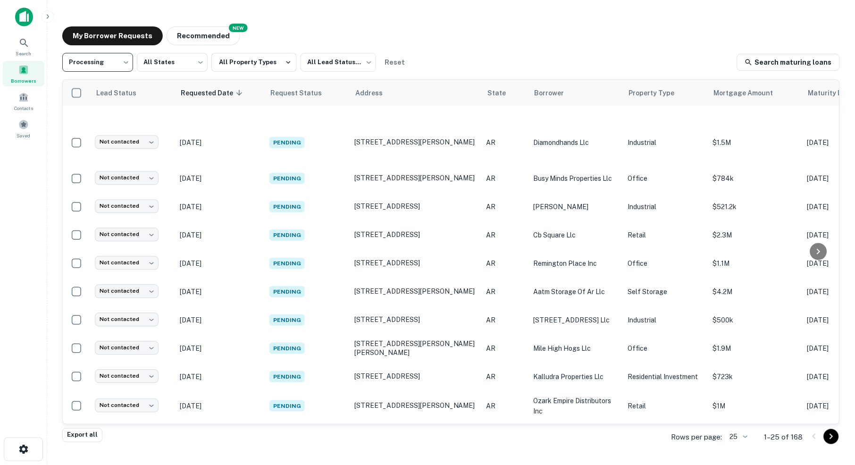
click at [742, 439] on body "**********" at bounding box center [427, 232] width 855 height 465
click at [734, 410] on li "250" at bounding box center [735, 412] width 32 height 17
